Goal: Transaction & Acquisition: Purchase product/service

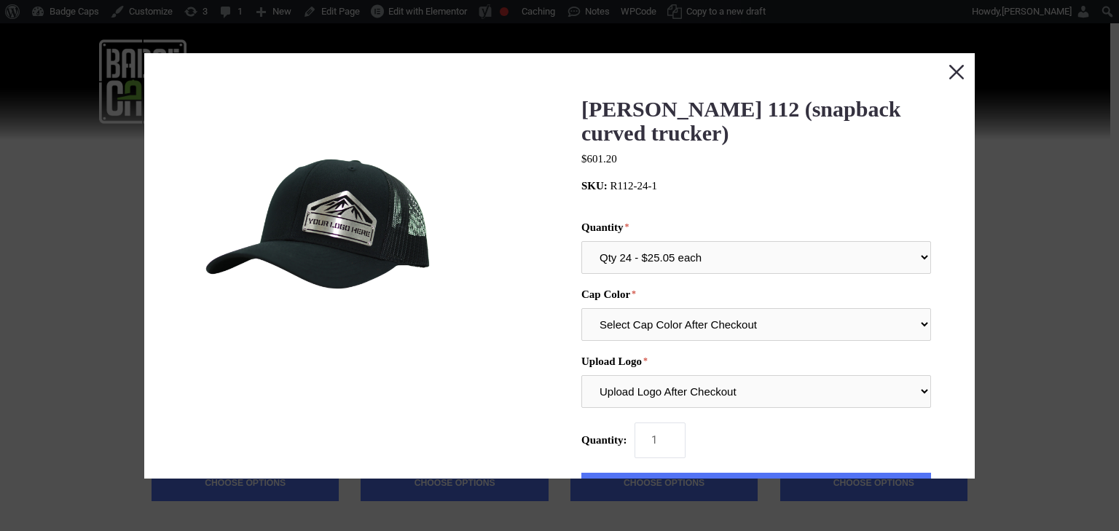
click at [942, 73] on button "Close this dialog window" at bounding box center [956, 71] width 36 height 36
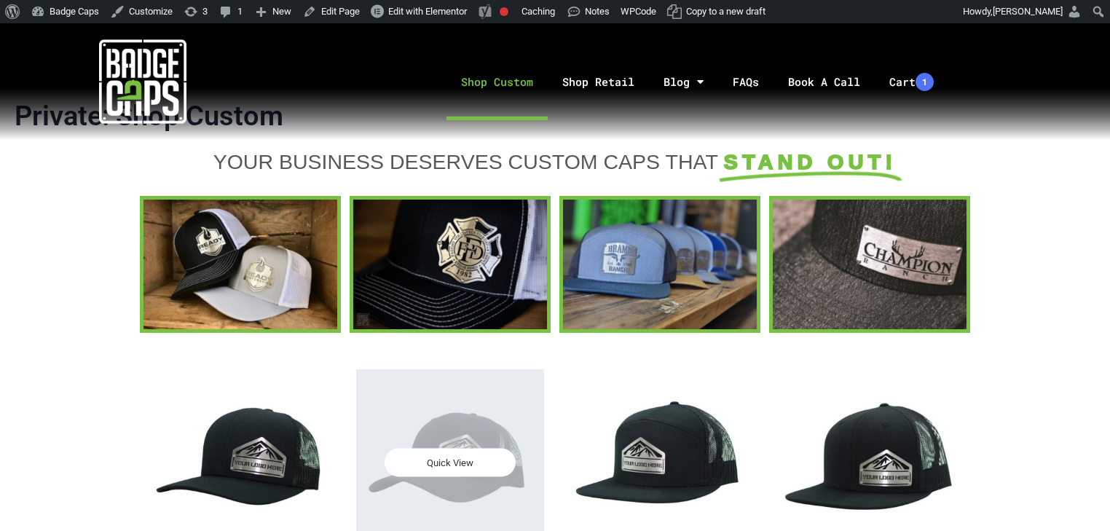
scroll to position [66, 0]
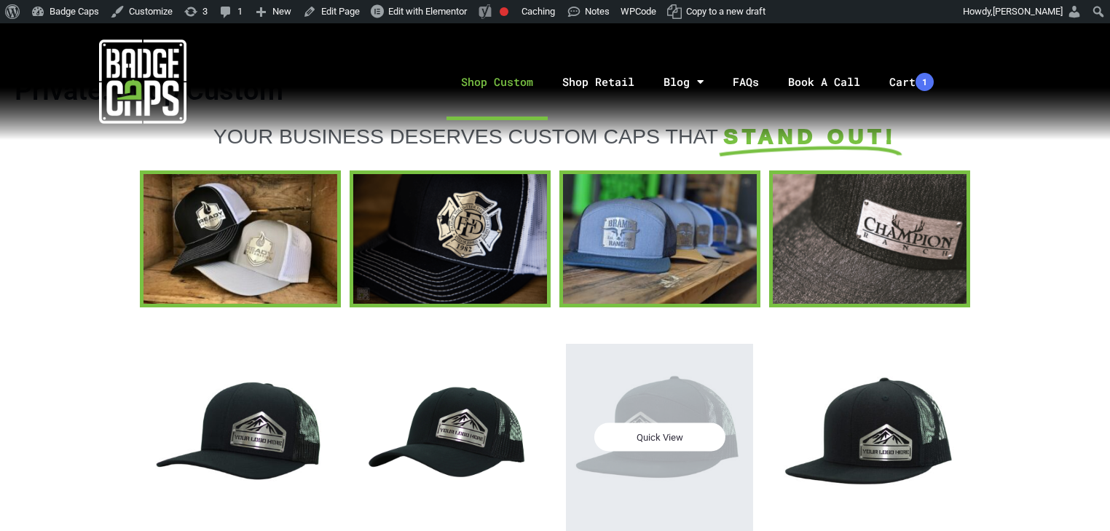
click at [639, 437] on span "Quick View" at bounding box center [658, 437] width 131 height 28
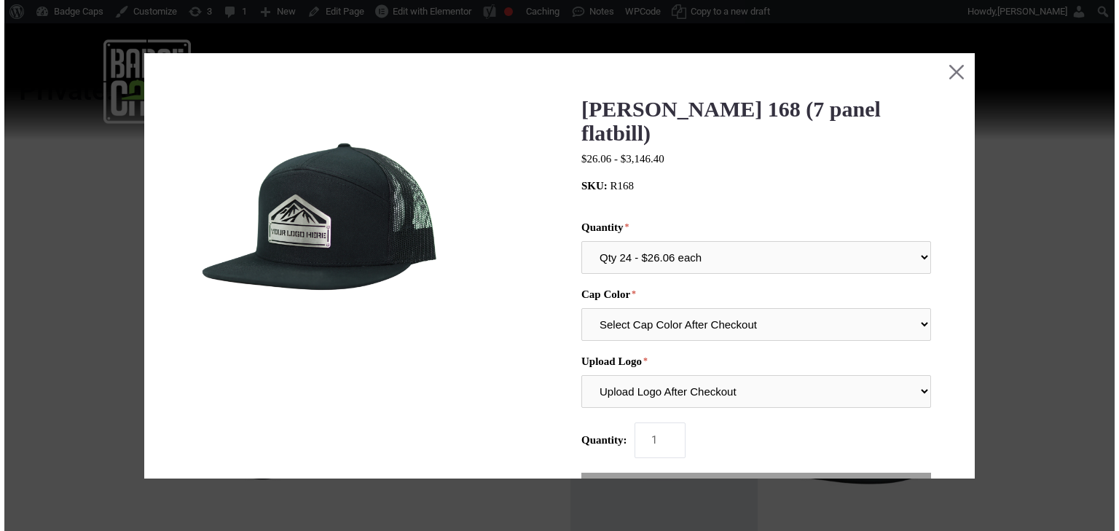
scroll to position [0, 0]
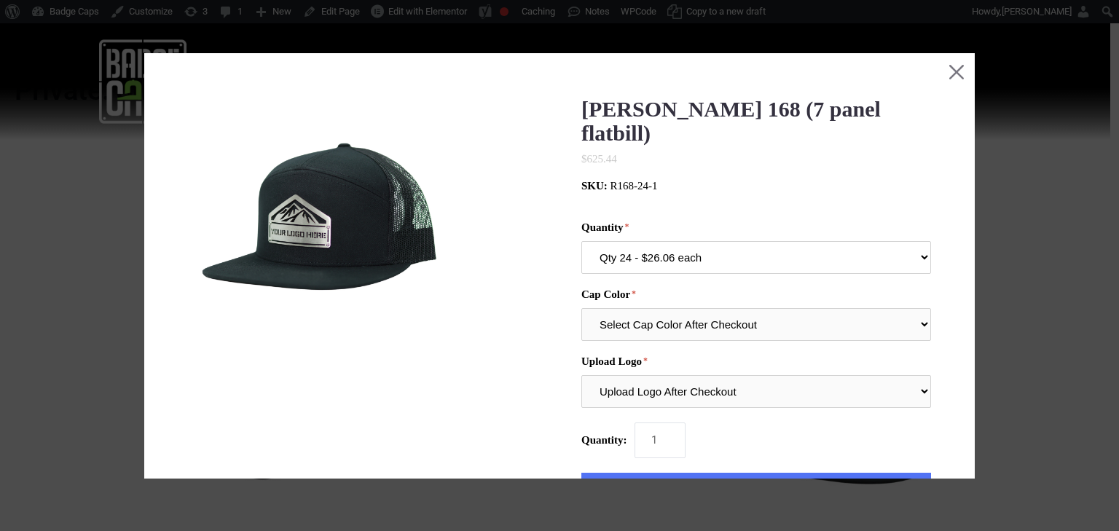
click at [644, 241] on select "Qty 24 - $26.06 each Qty 48 - $25.22 each Qty 96 - $23.53 each Qty 144 - $21.85…" at bounding box center [756, 257] width 350 height 33
click at [502, 285] on div "Richardson 168 (7 panel flatbill) $625.44 MSRP: 0 reviews SKU: R168-24-1 Quanti…" at bounding box center [559, 487] width 743 height 781
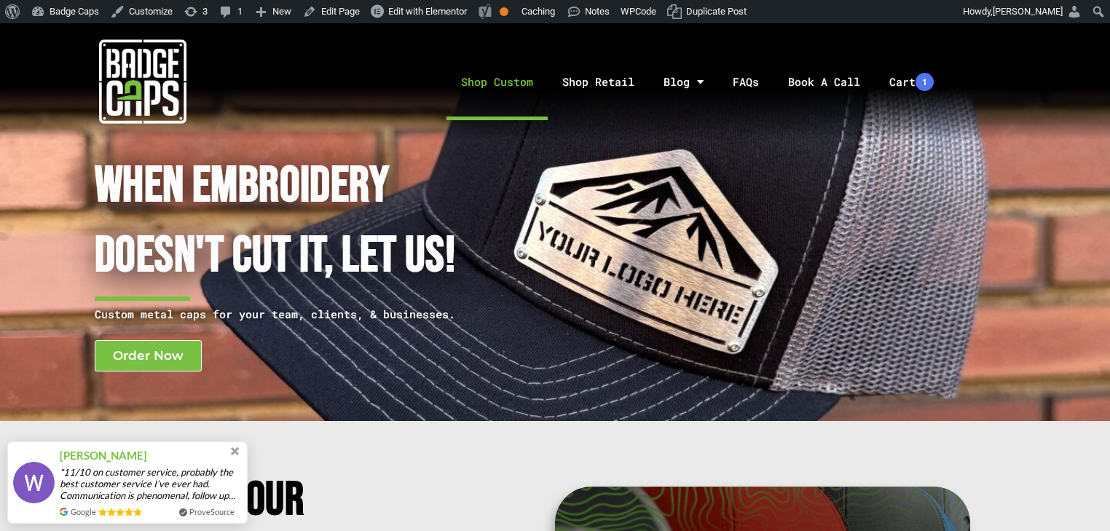
click at [492, 73] on link "Shop Custom" at bounding box center [496, 82] width 101 height 76
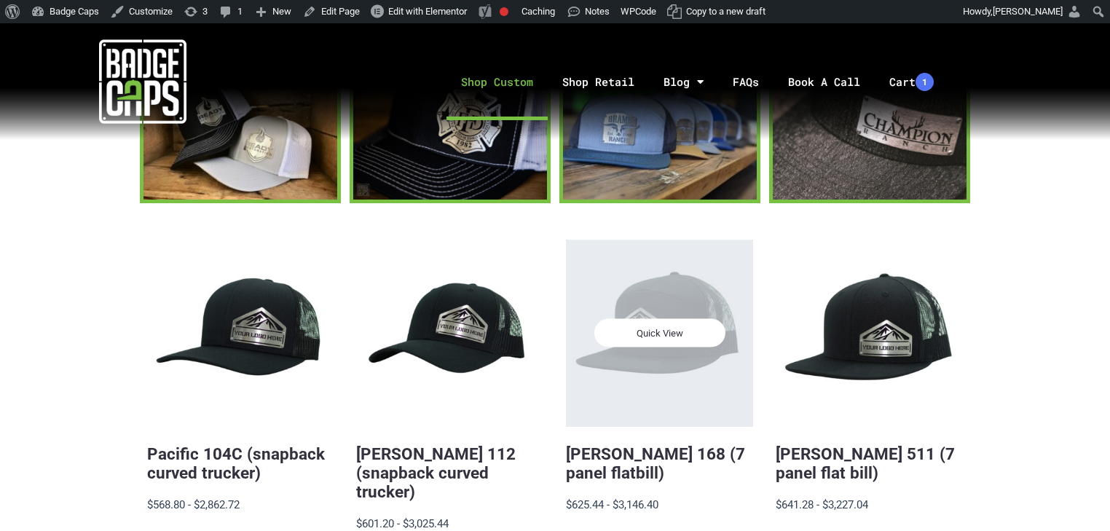
scroll to position [175, 0]
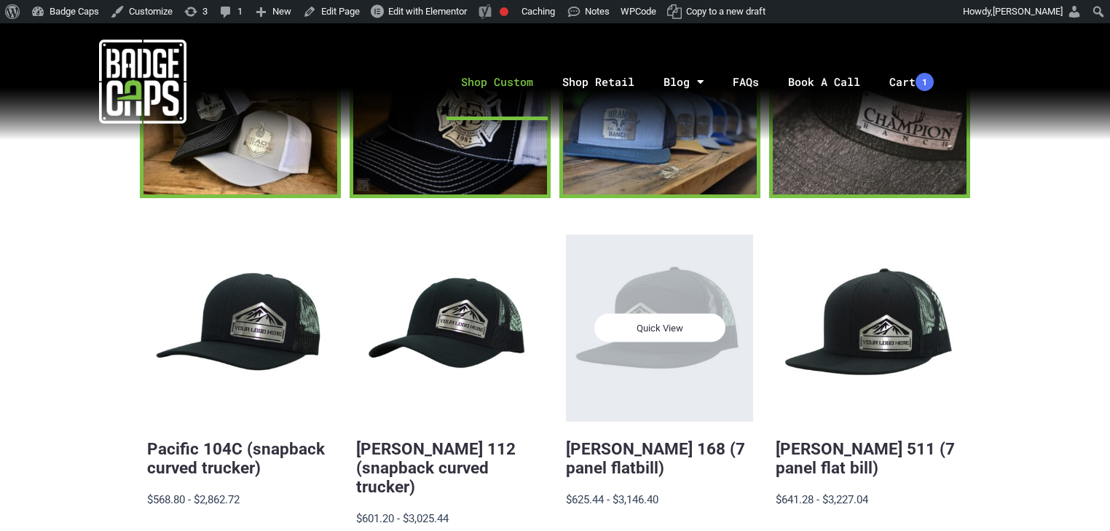
click at [637, 318] on span "Quick View" at bounding box center [658, 328] width 131 height 28
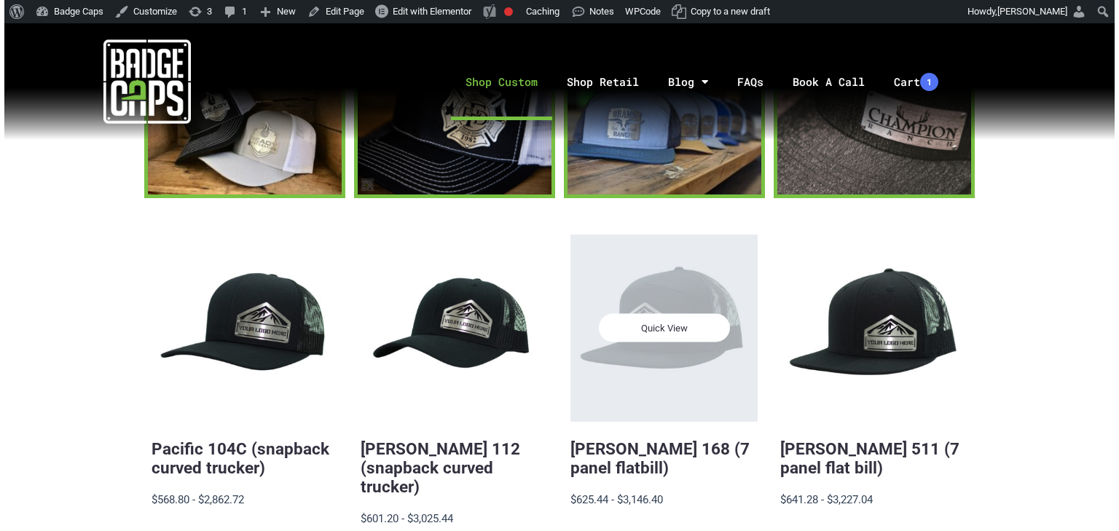
scroll to position [0, 0]
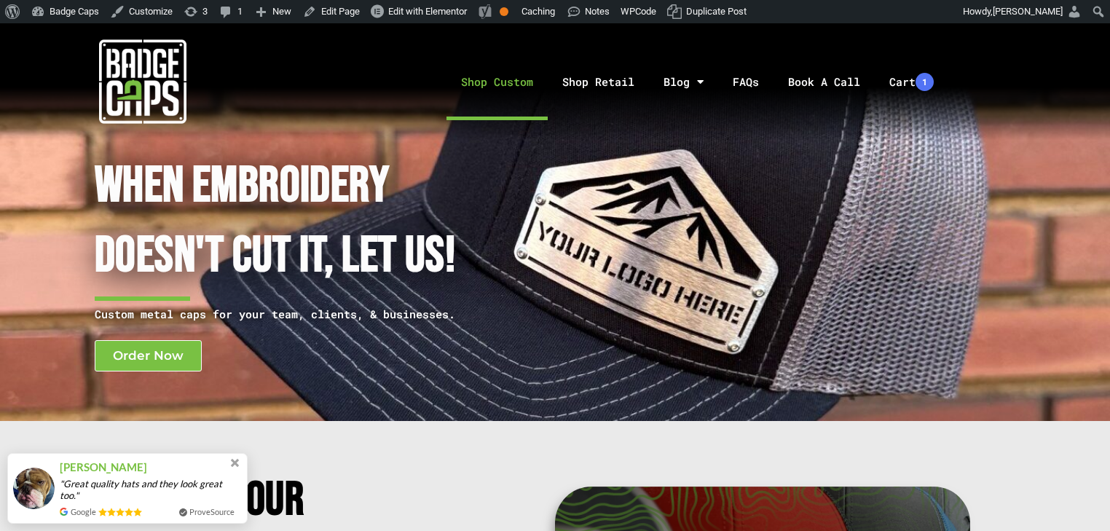
click at [500, 80] on link "Shop Custom" at bounding box center [496, 82] width 101 height 76
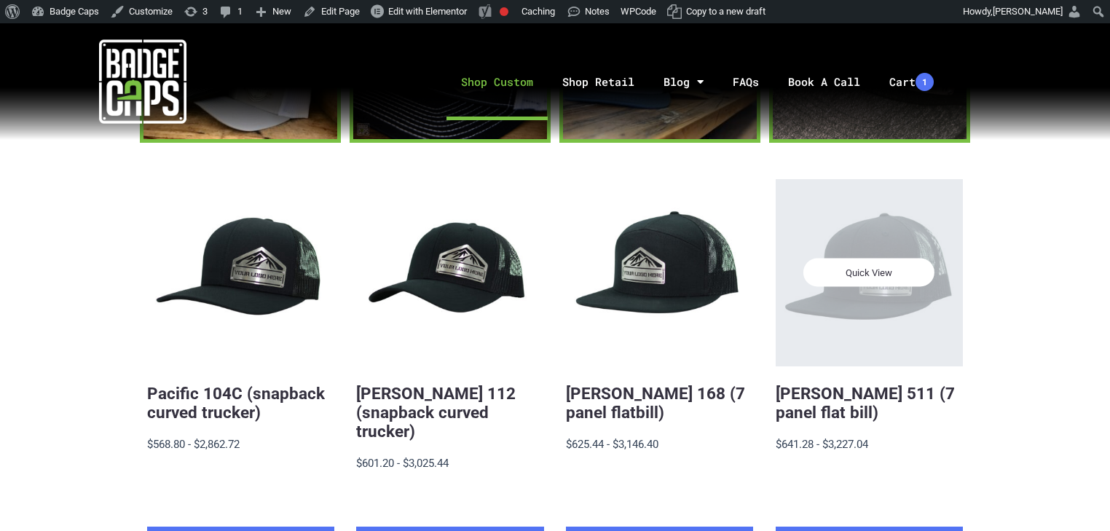
scroll to position [233, 0]
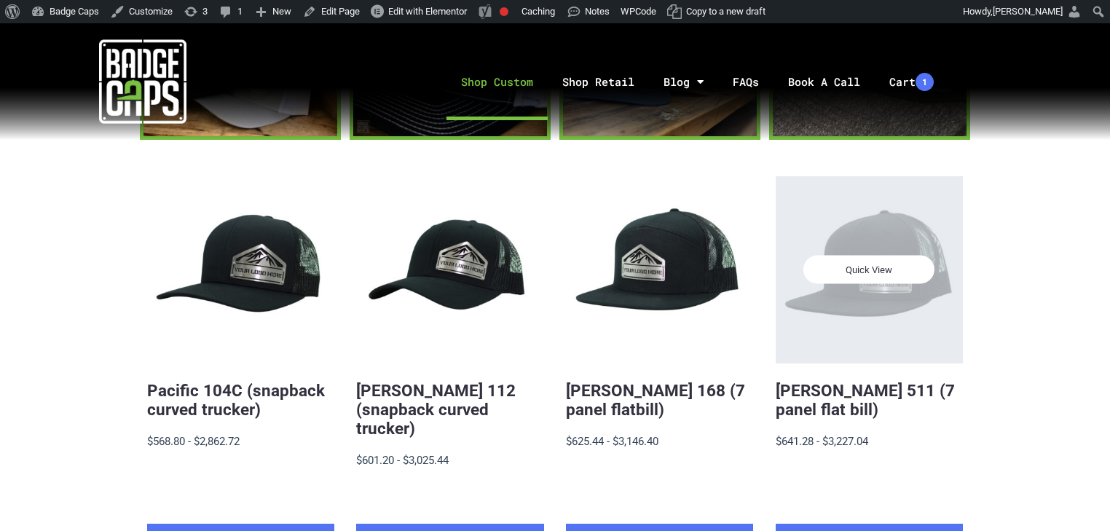
click at [874, 259] on span "Quick View" at bounding box center [868, 270] width 131 height 28
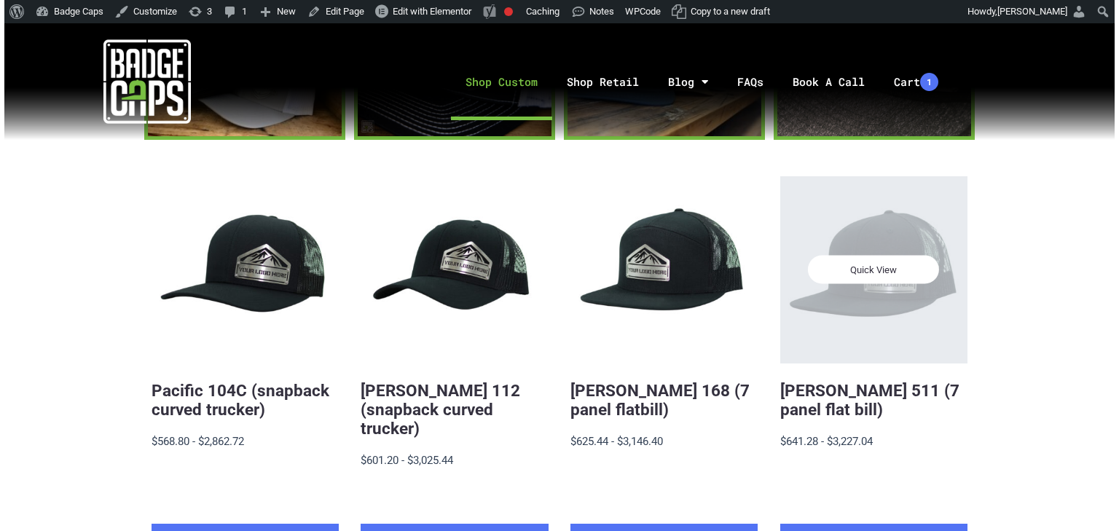
scroll to position [0, 0]
